Goal: Transaction & Acquisition: Purchase product/service

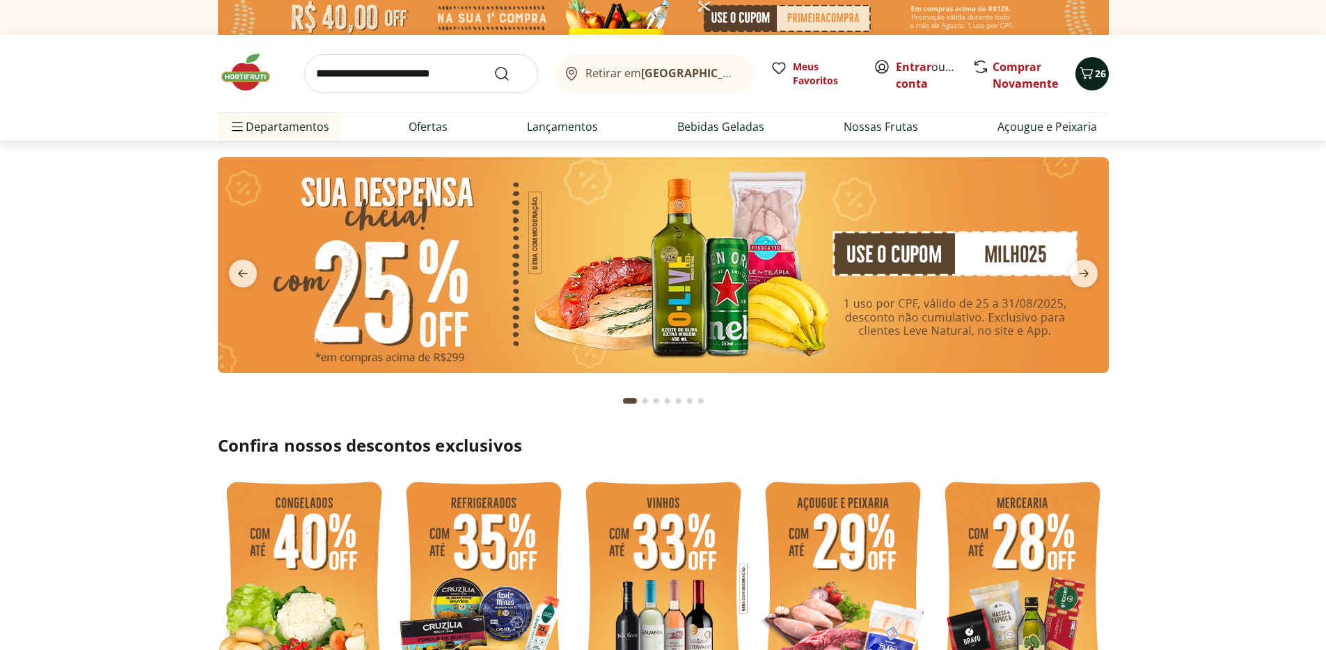
click at [1089, 77] on icon "Carrinho" at bounding box center [1086, 73] width 13 height 12
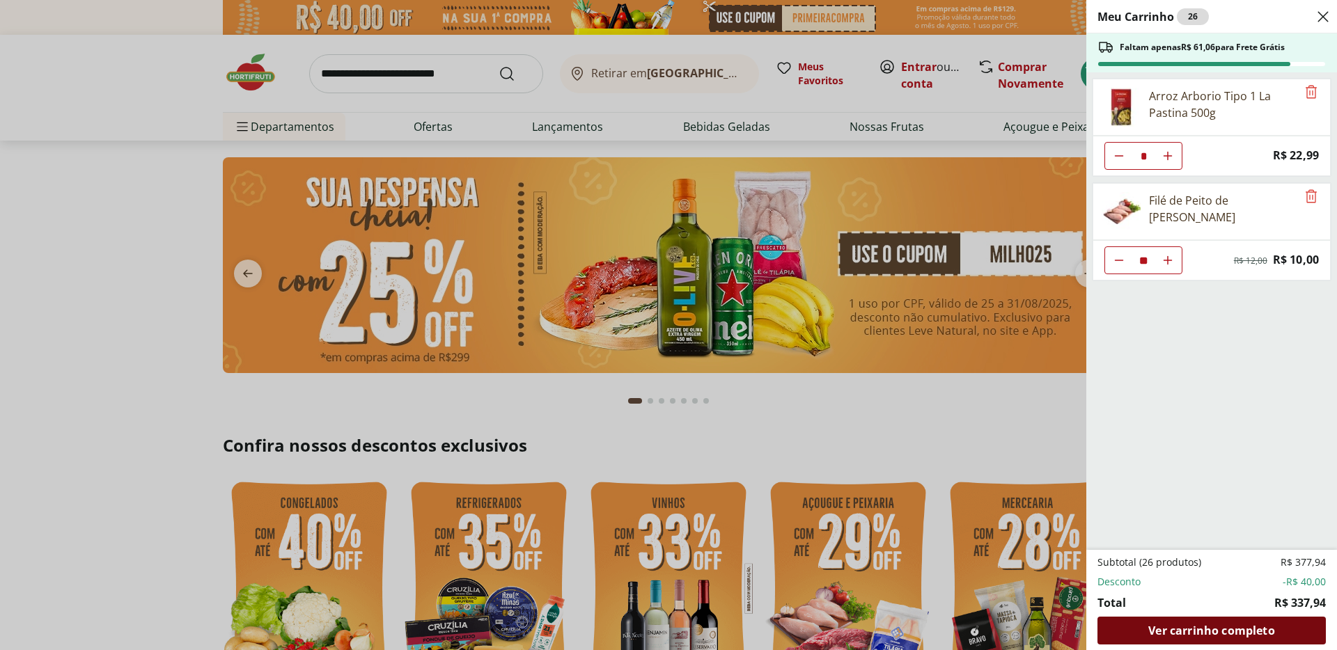
click at [1191, 631] on span "Ver carrinho completo" at bounding box center [1211, 630] width 126 height 11
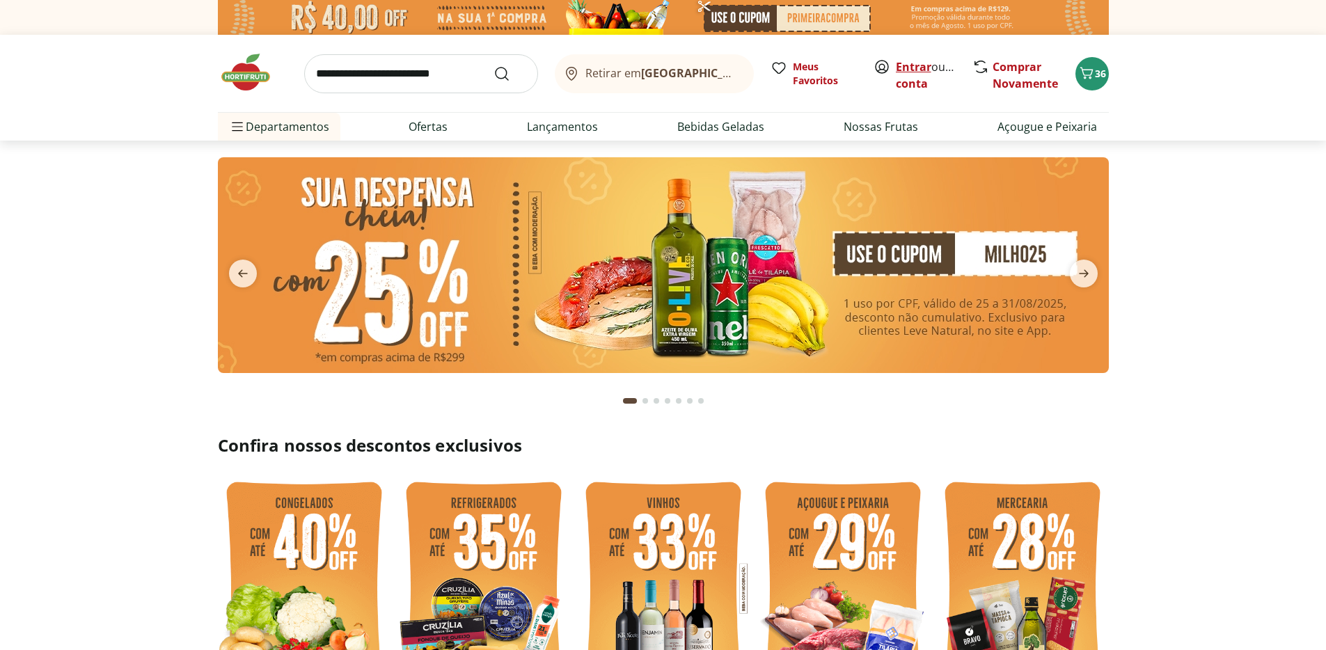
click at [908, 68] on link "Entrar" at bounding box center [914, 66] width 36 height 15
click at [1092, 61] on button "36" at bounding box center [1091, 73] width 33 height 33
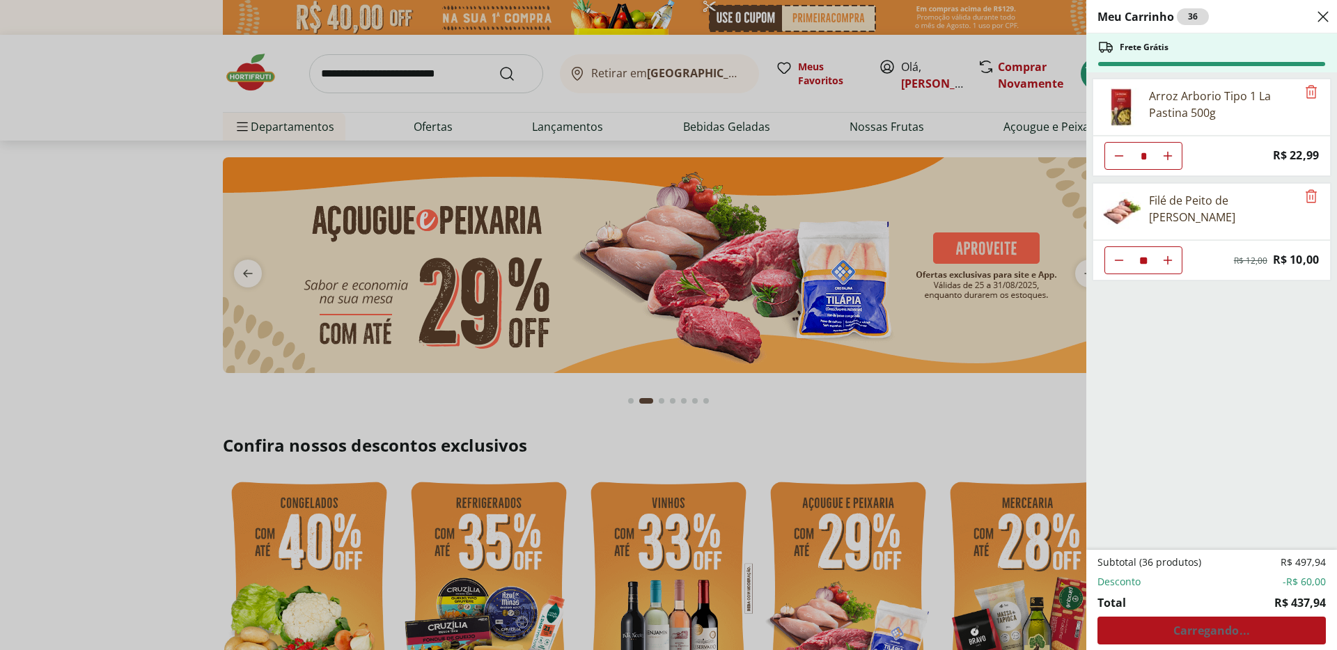
click at [1047, 447] on div "Meu Carrinho 36 Frete Grátis Arroz Arborio Tipo 1 La Pastina 500g * Price: R$ 2…" at bounding box center [668, 325] width 1337 height 650
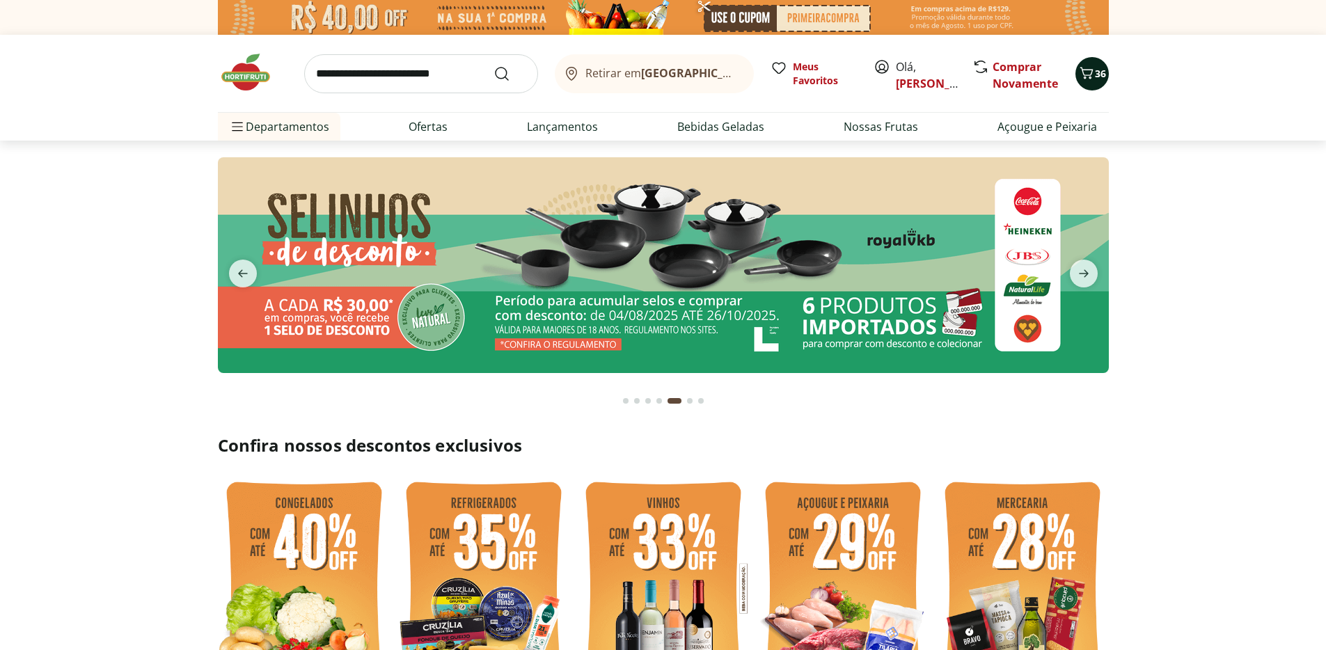
click at [1096, 70] on span "36" at bounding box center [1100, 73] width 11 height 13
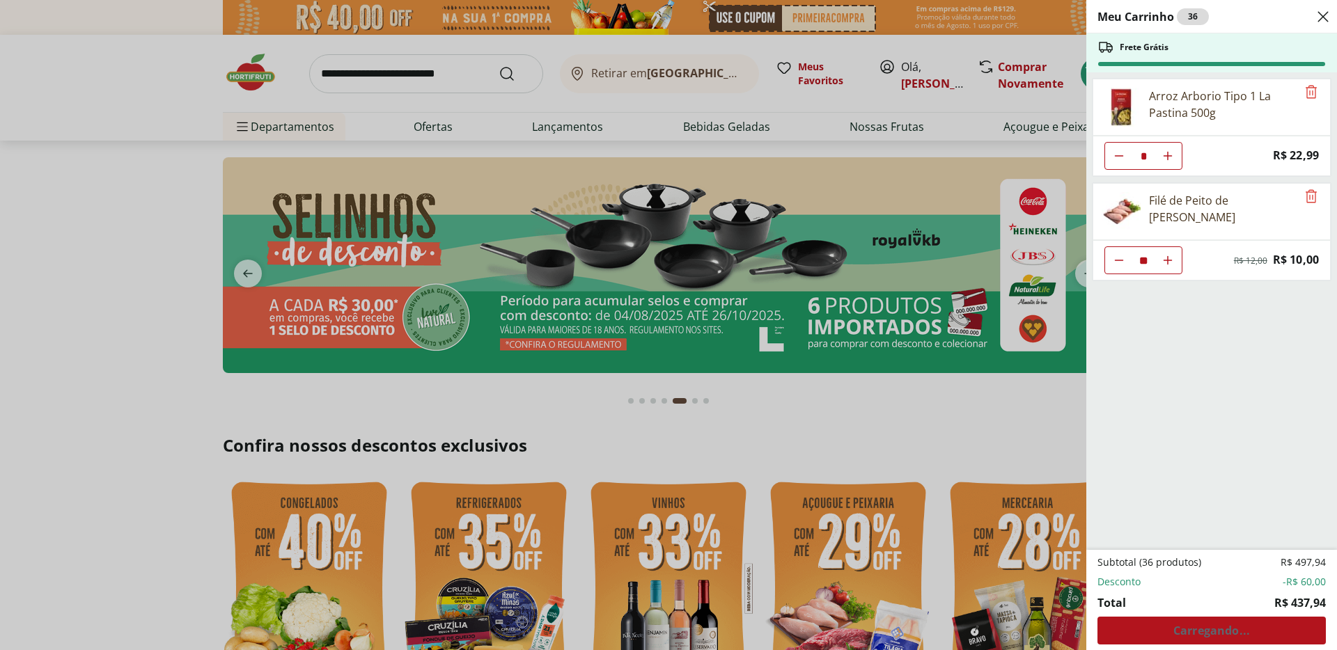
click at [1236, 630] on div "Subtotal (36 produtos) R$ 497,94 Desconto -R$ 60,00 Total R$ 437,94 Carregando.…" at bounding box center [1211, 599] width 228 height 89
click at [906, 446] on div "Meu Carrinho 36 Frete Grátis Arroz Arborio Tipo 1 La Pastina 500g * Price: R$ 2…" at bounding box center [668, 325] width 1337 height 650
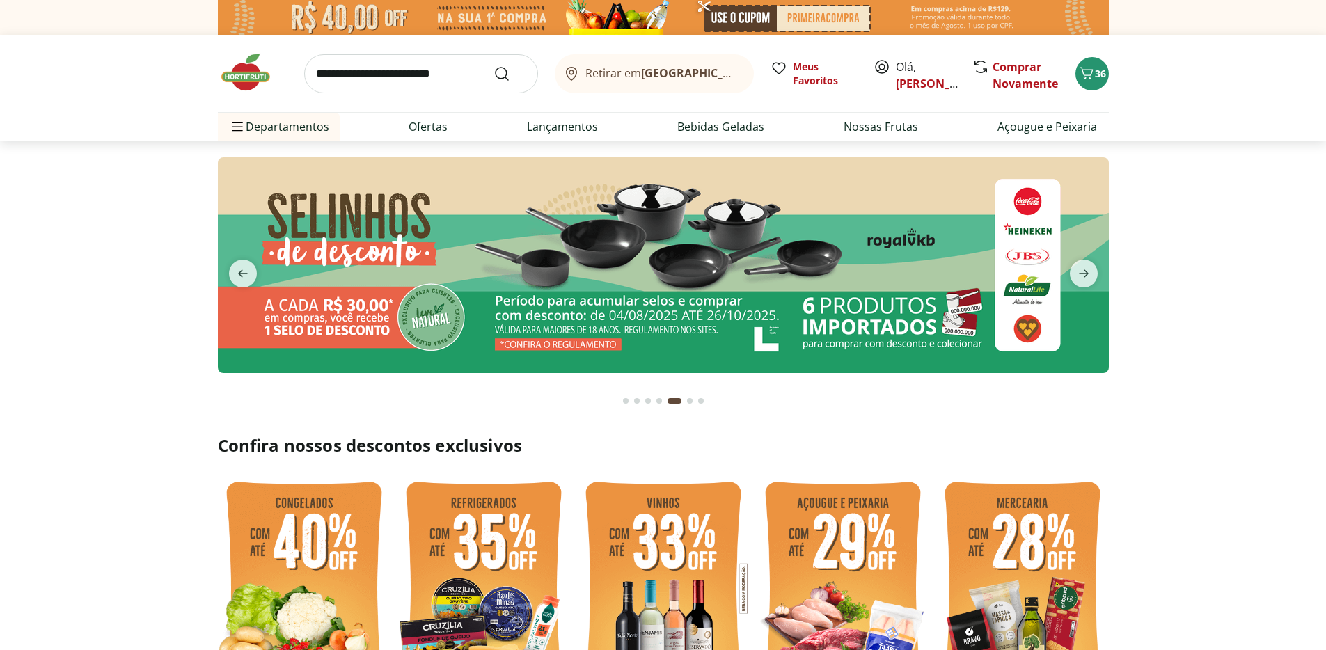
click at [488, 606] on img at bounding box center [483, 588] width 173 height 230
select select "**********"
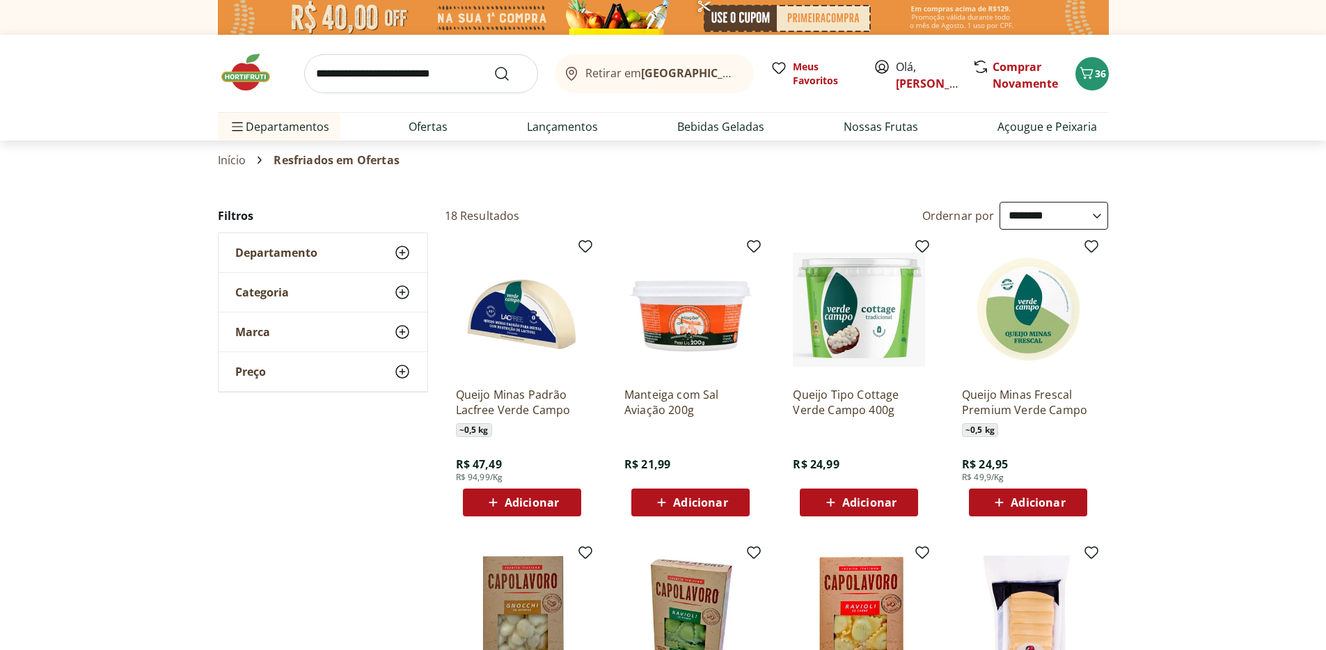
click at [534, 497] on span "Adicionar" at bounding box center [532, 502] width 54 height 11
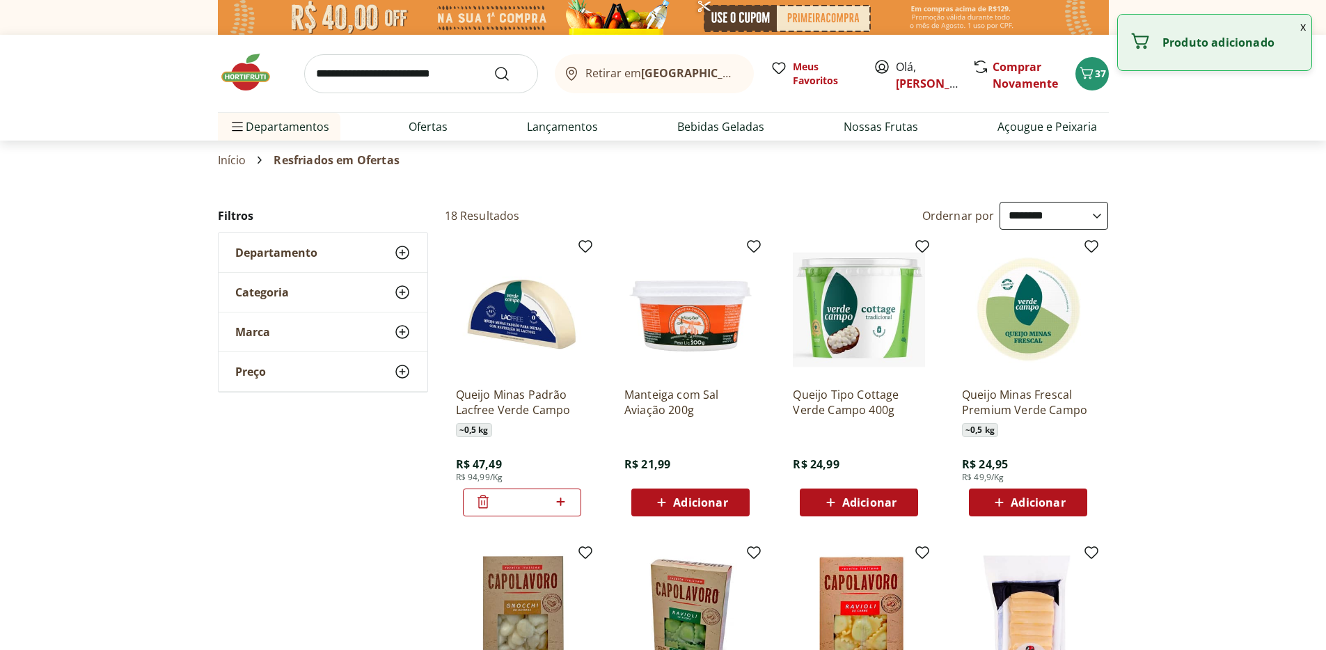
click at [1225, 159] on section "Início Resfriados em Ofertas" at bounding box center [663, 160] width 1326 height 39
click at [1096, 88] on button "37" at bounding box center [1091, 73] width 33 height 33
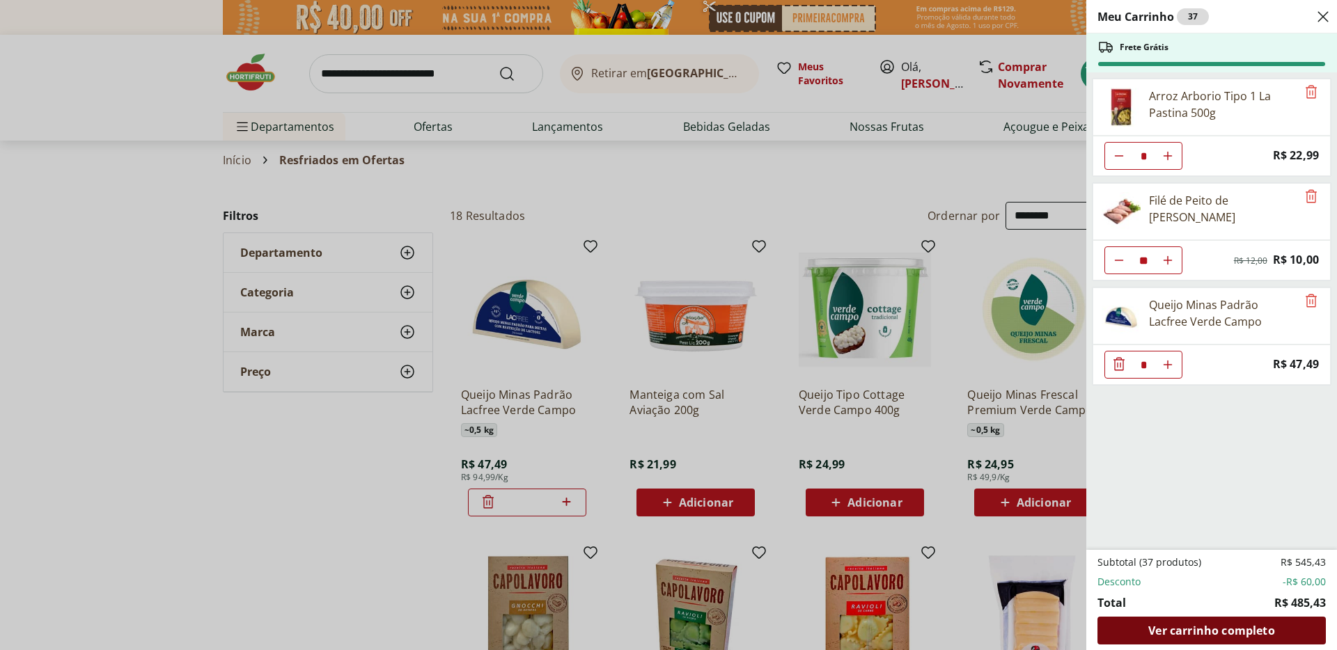
click at [1185, 622] on div "Ver carrinho completo" at bounding box center [1211, 631] width 228 height 28
